Goal: Complete application form

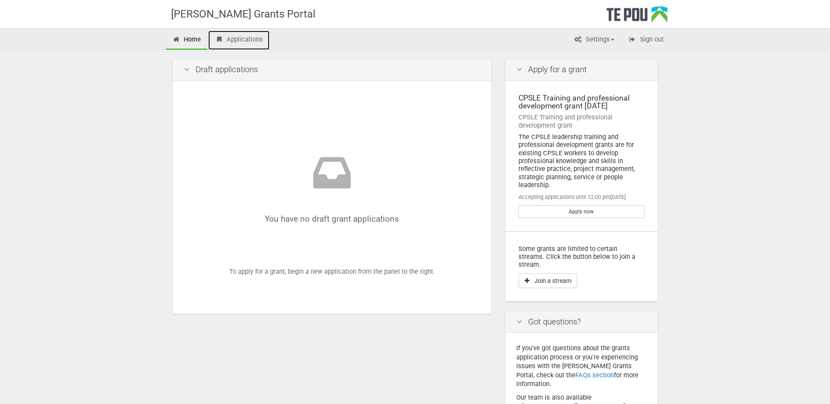
click at [234, 35] on link "Applications" at bounding box center [238, 40] width 61 height 19
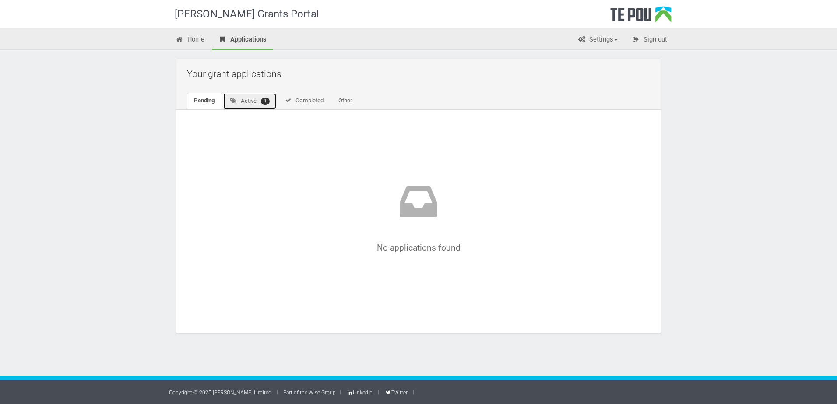
click at [247, 99] on link "Active 1" at bounding box center [250, 101] width 54 height 17
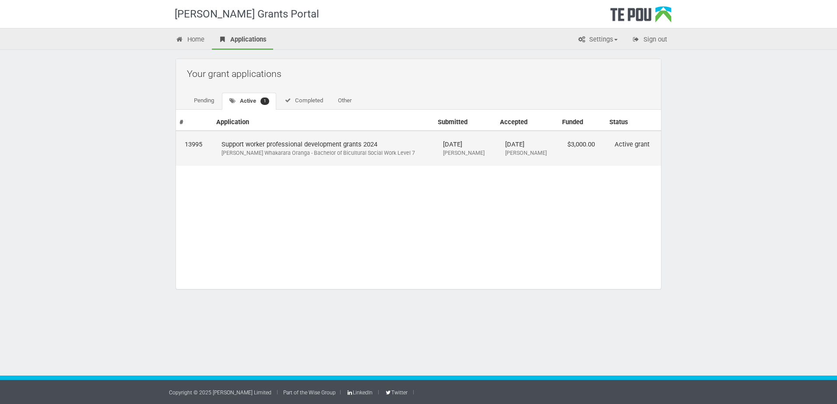
click at [340, 151] on div "Ngā Poutoko Whakarara Oranga - Bachelor of Bicultural Social Work Level 7" at bounding box center [323, 153] width 204 height 8
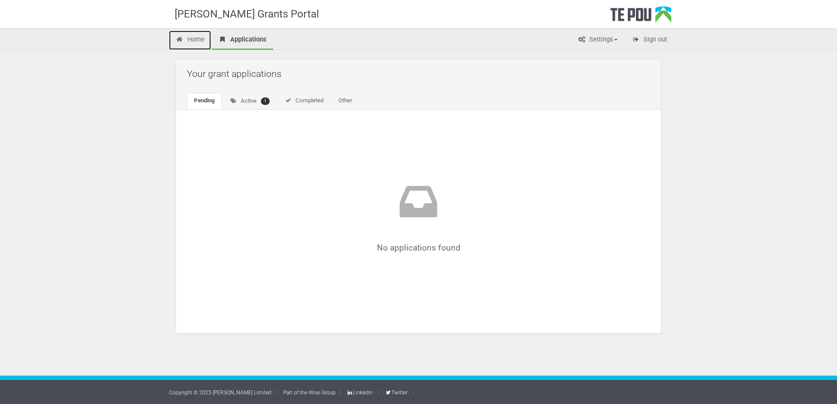
click at [193, 41] on link "Home" at bounding box center [190, 40] width 42 height 19
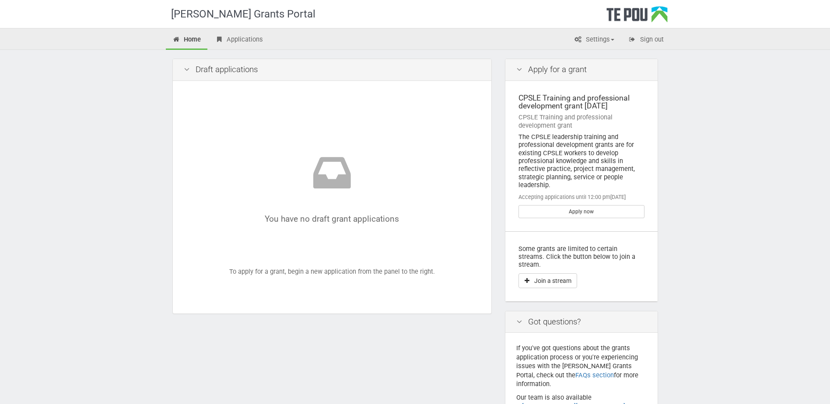
click at [567, 141] on div "The CPSLE leadership training and professional development grants are for exist…" at bounding box center [582, 161] width 126 height 56
click at [581, 215] on link "Apply now" at bounding box center [582, 211] width 126 height 13
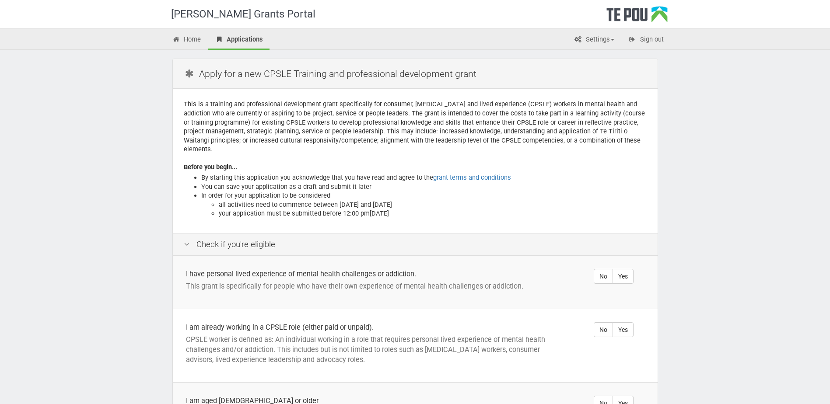
drag, startPoint x: 339, startPoint y: 194, endPoint x: 445, endPoint y: 199, distance: 106.0
click at [445, 200] on li "all activities need to commence between [DATE] and [DATE]" at bounding box center [433, 204] width 428 height 9
drag, startPoint x: 445, startPoint y: 199, endPoint x: 390, endPoint y: 214, distance: 56.7
click at [390, 214] on div "This is a training and professional development grant specifically for consumer…" at bounding box center [415, 161] width 485 height 144
drag, startPoint x: 372, startPoint y: 206, endPoint x: 402, endPoint y: 209, distance: 30.0
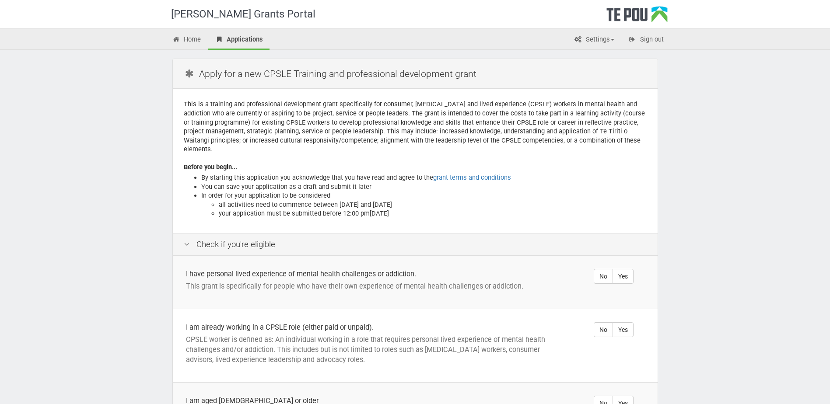
click at [402, 209] on li "your application must be submitted before 12:00 pm[DATE]" at bounding box center [433, 213] width 428 height 9
drag, startPoint x: 402, startPoint y: 209, endPoint x: 377, endPoint y: 222, distance: 28.2
click at [377, 222] on div "This is a training and professional development grant specifically for consumer…" at bounding box center [415, 161] width 485 height 144
drag, startPoint x: 422, startPoint y: 203, endPoint x: 337, endPoint y: 205, distance: 84.5
click at [337, 209] on li "your application must be submitted before 12:00 pm[DATE]" at bounding box center [433, 213] width 428 height 9
